Goal: Transaction & Acquisition: Purchase product/service

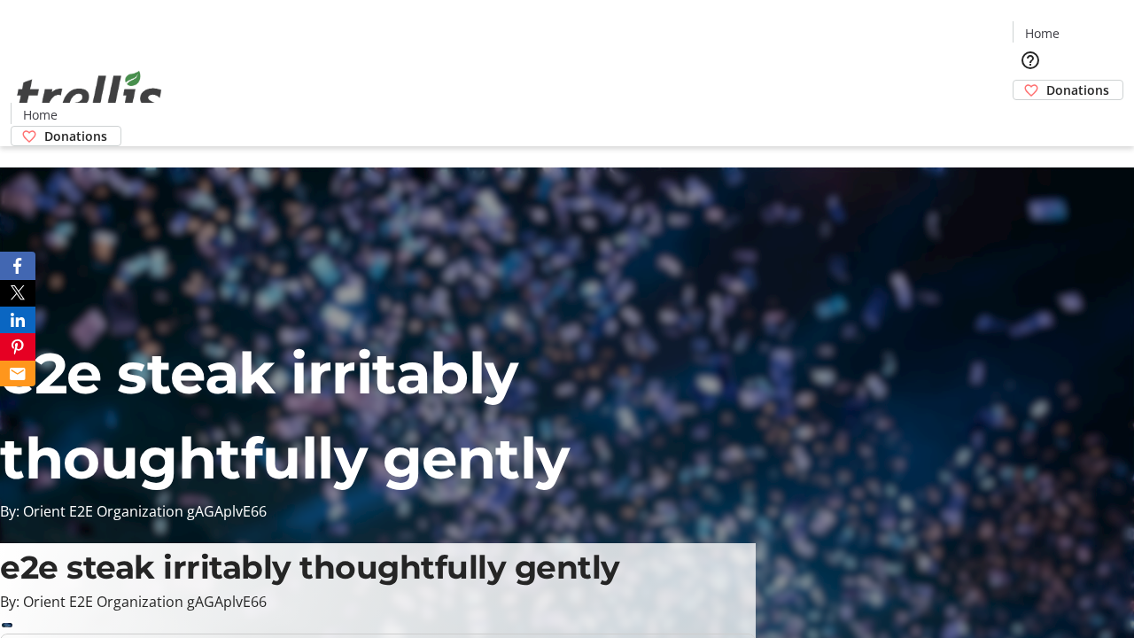
click at [1046, 81] on span "Donations" at bounding box center [1077, 90] width 63 height 19
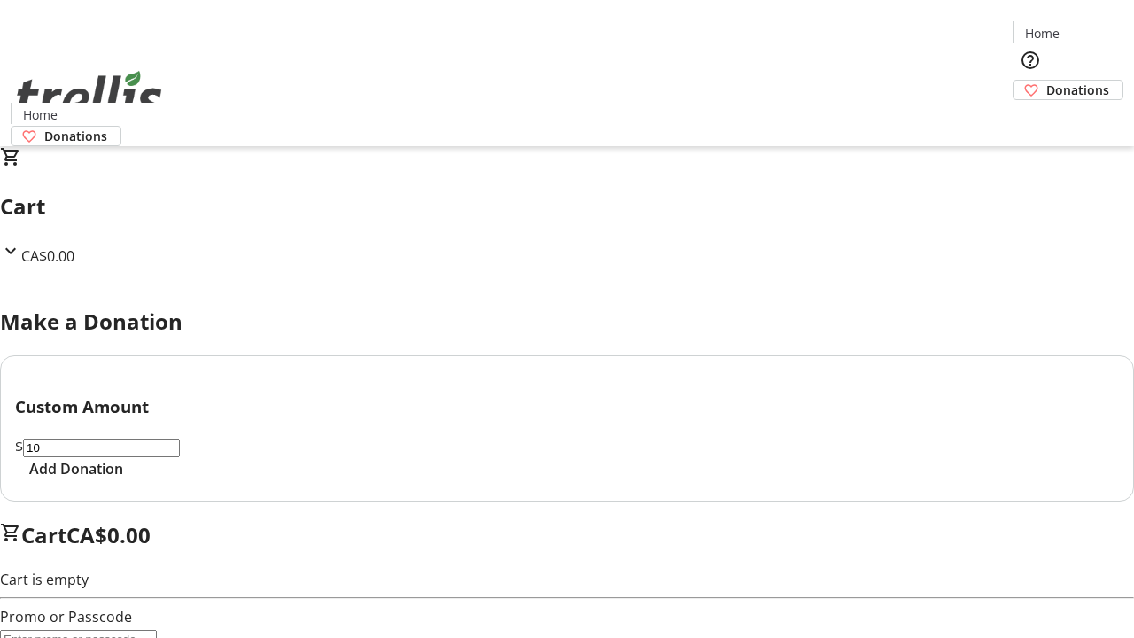
click at [123, 479] on span "Add Donation" at bounding box center [76, 468] width 94 height 21
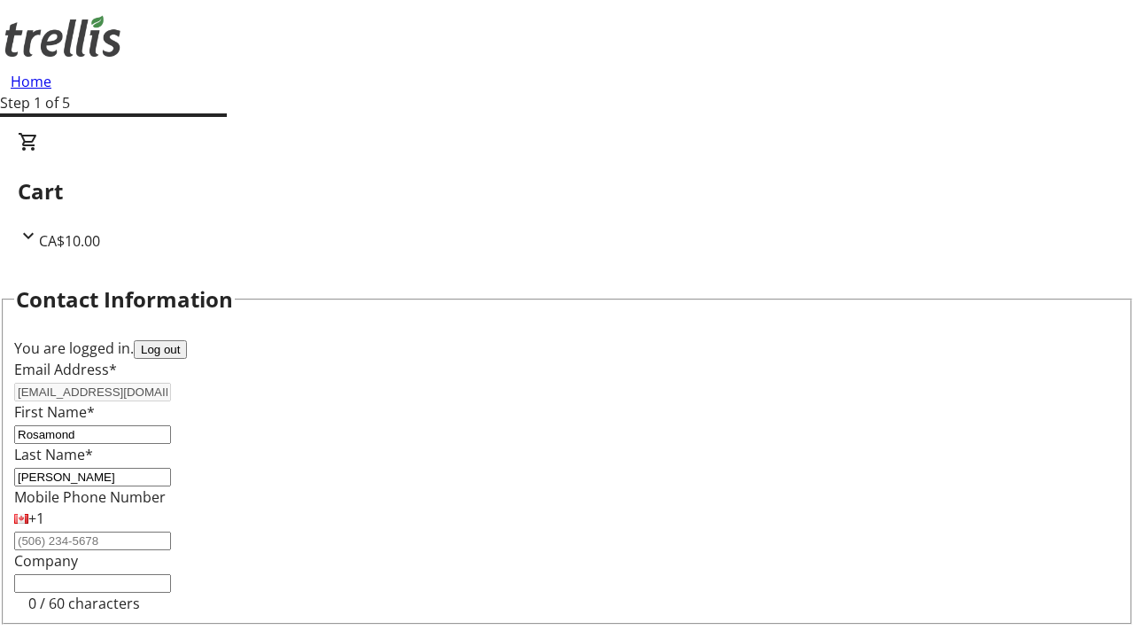
select select "CA"
select select "BC"
type input "Kelowna"
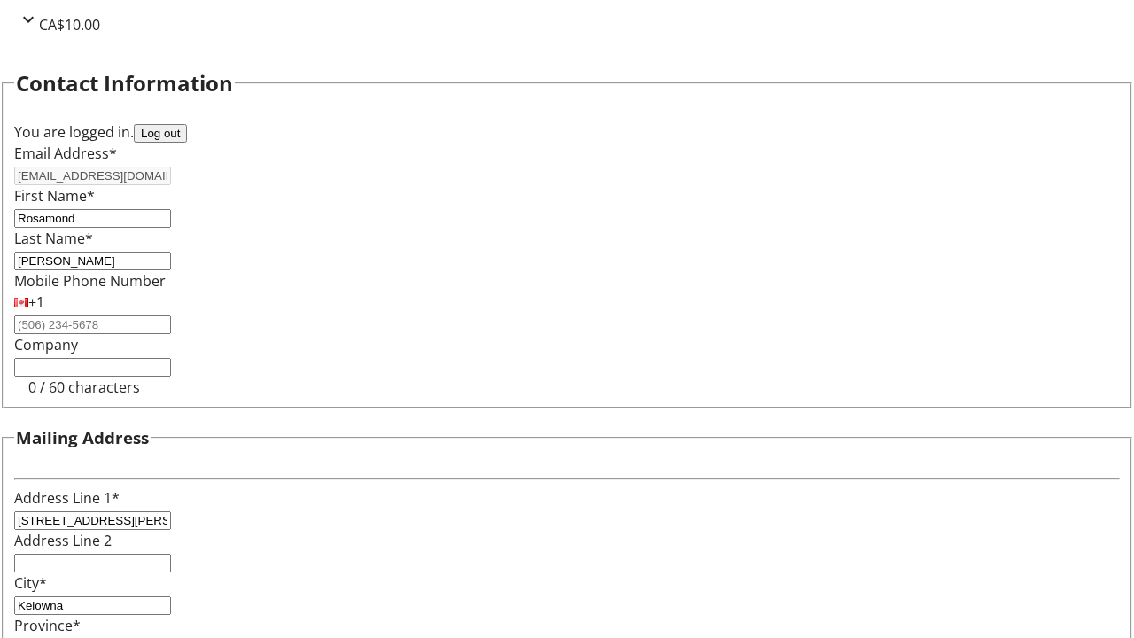
type input "V1Y 0C2"
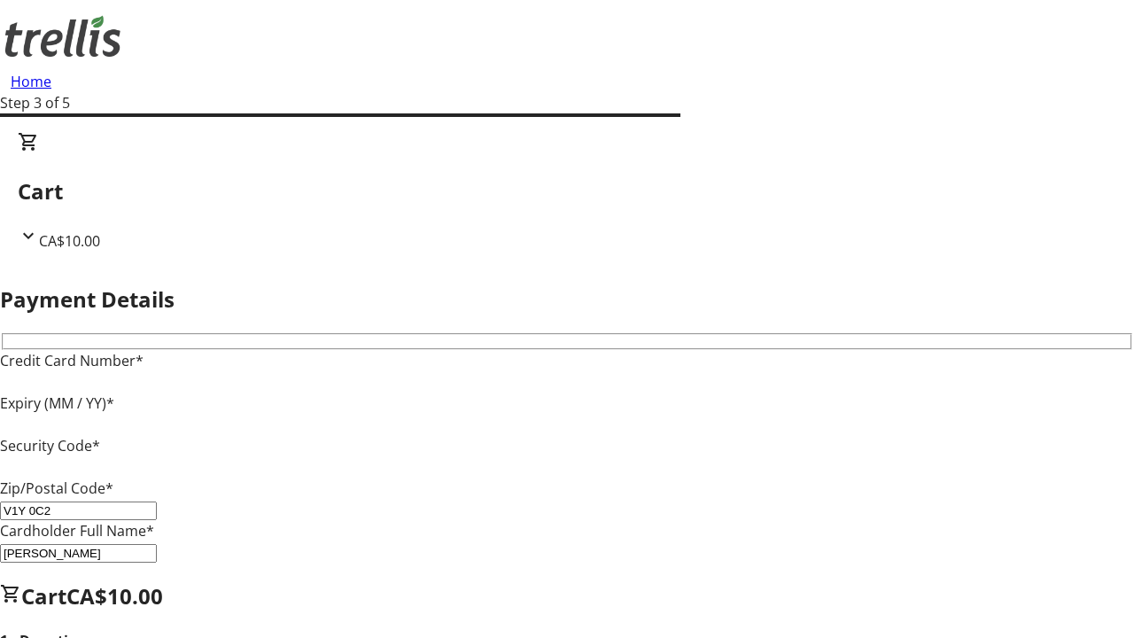
type input "V1Y 0C2"
